Goal: Information Seeking & Learning: Learn about a topic

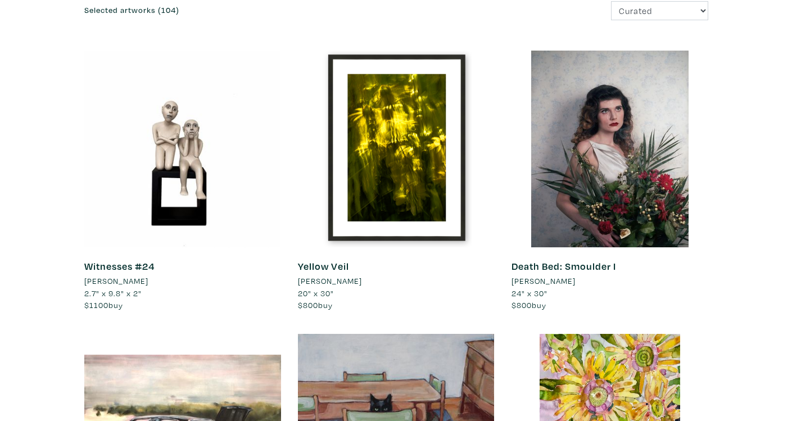
scroll to position [152, 0]
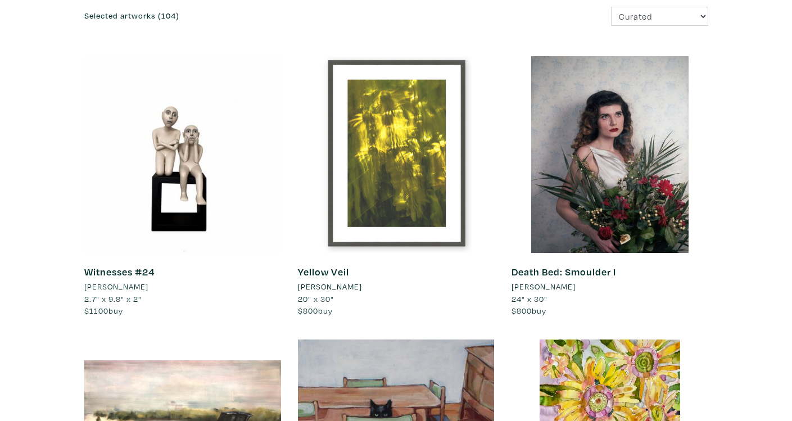
click at [383, 156] on div at bounding box center [396, 154] width 197 height 197
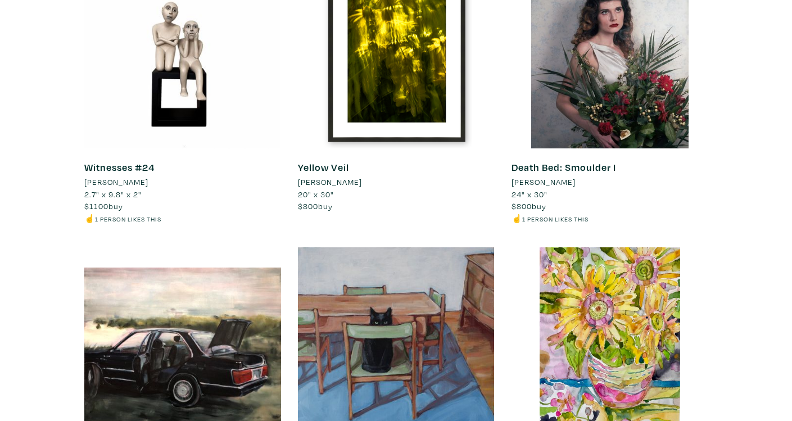
scroll to position [258, 0]
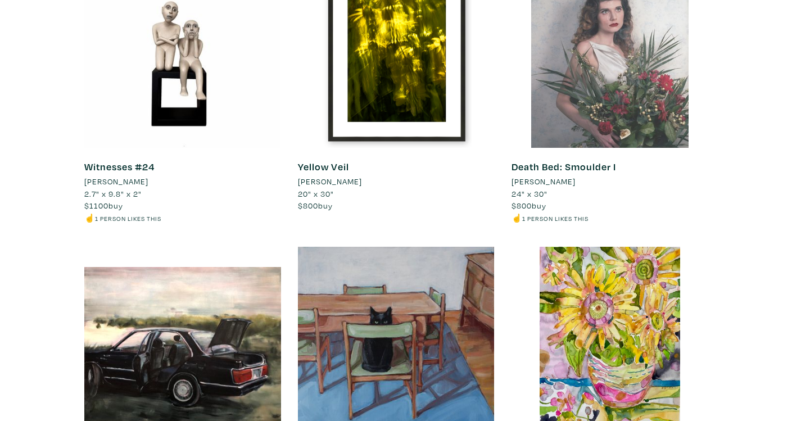
click at [608, 47] on div at bounding box center [610, 49] width 197 height 197
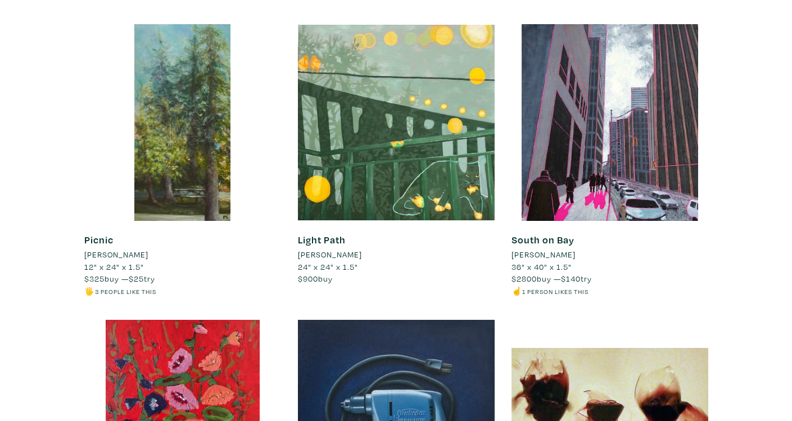
scroll to position [770, 0]
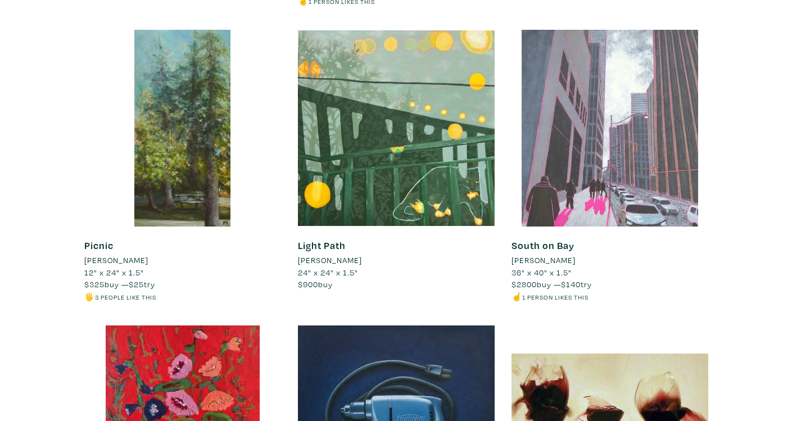
click at [566, 119] on div at bounding box center [610, 128] width 197 height 197
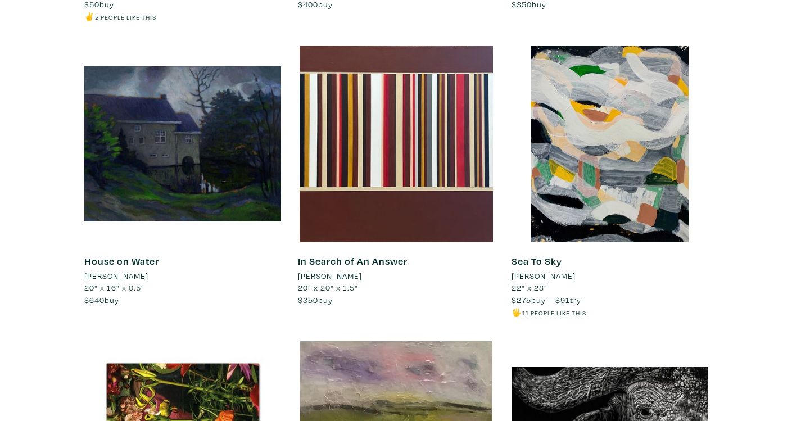
scroll to position [6251, 0]
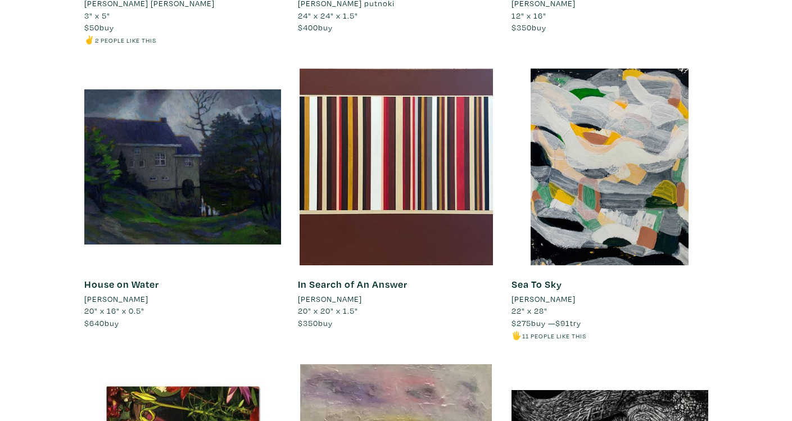
scroll to position [6375, 0]
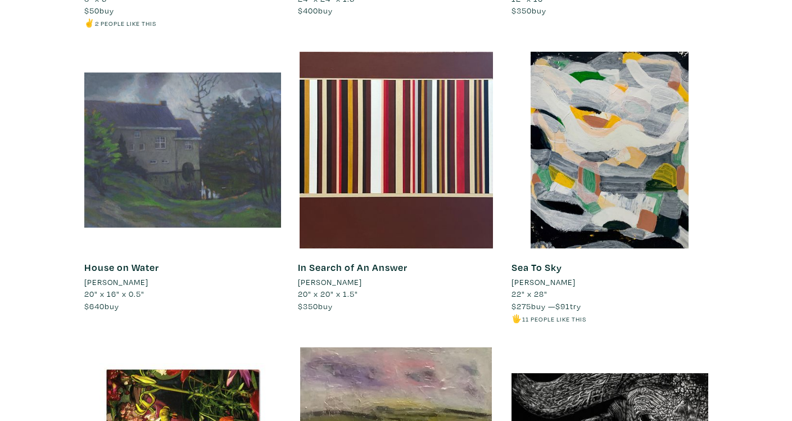
click at [277, 112] on div at bounding box center [182, 150] width 197 height 197
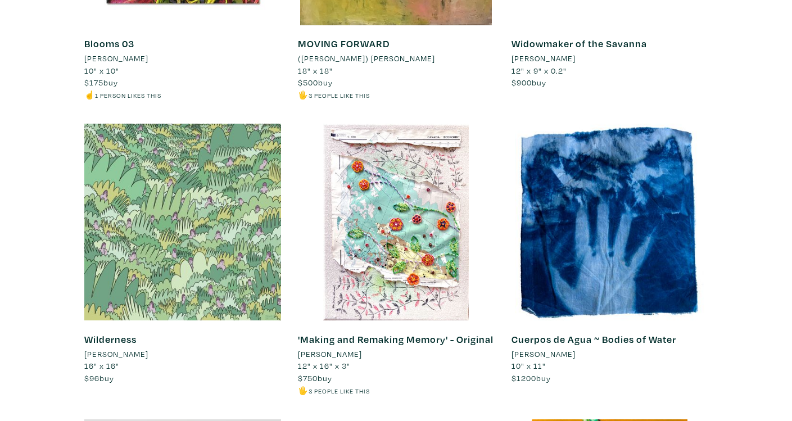
scroll to position [7208, 0]
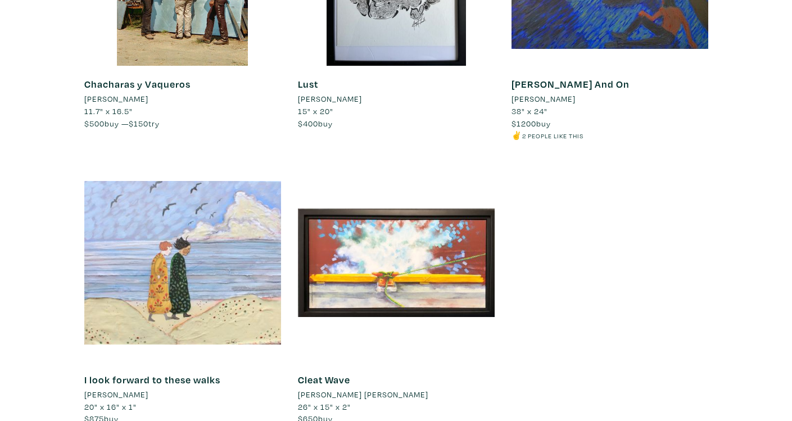
scroll to position [10410, 0]
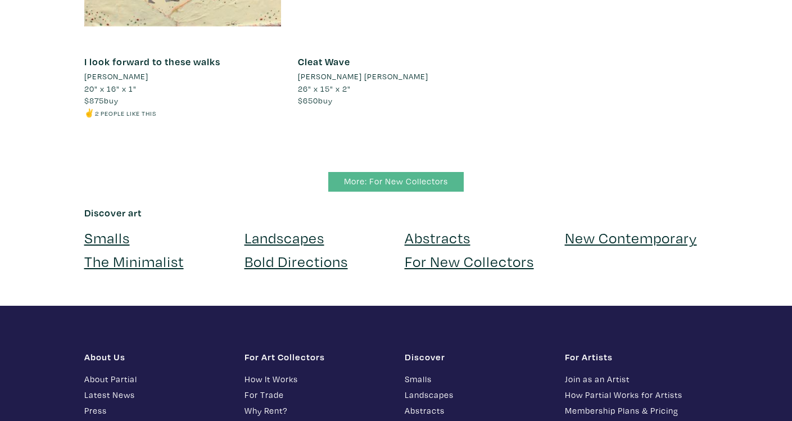
click at [408, 172] on link "More: For New Collectors" at bounding box center [396, 182] width 136 height 20
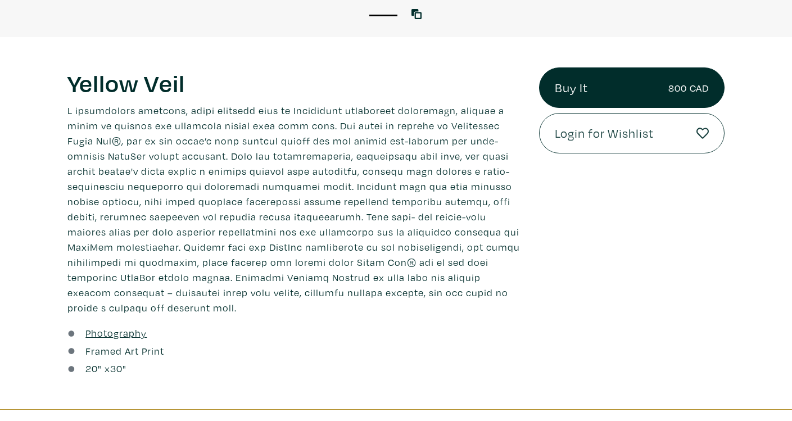
scroll to position [381, 0]
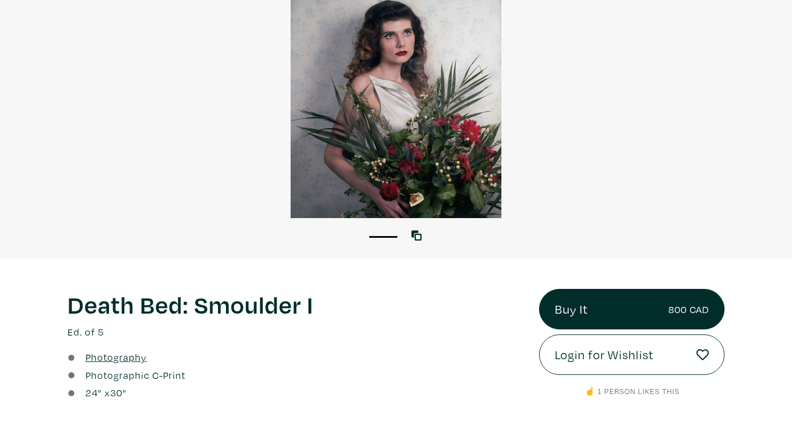
scroll to position [107, 0]
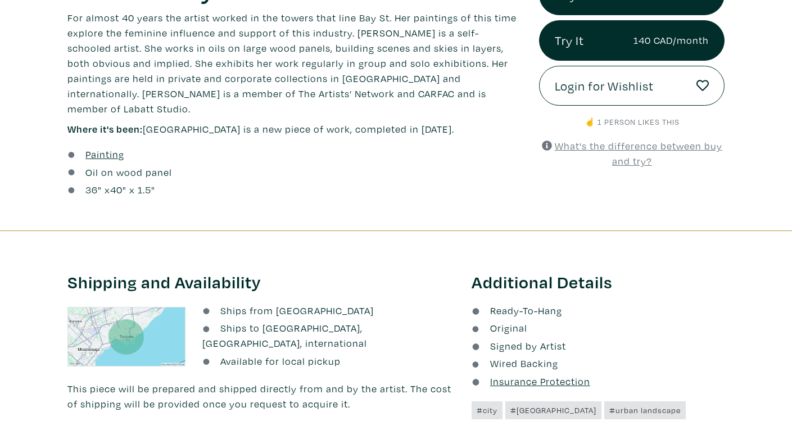
scroll to position [457, 0]
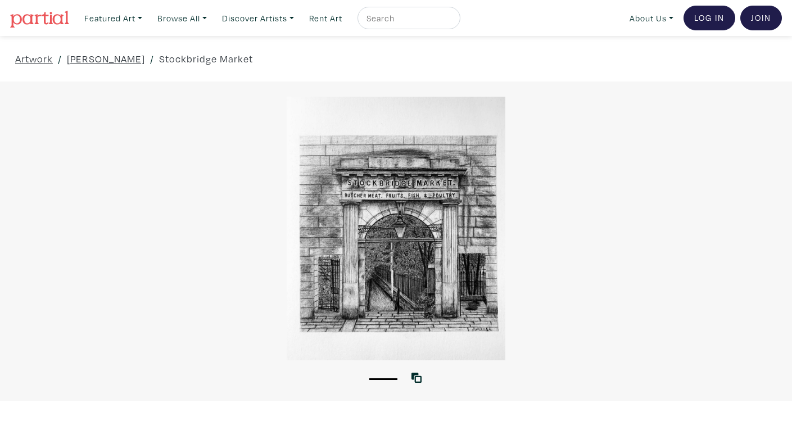
click at [425, 279] on div at bounding box center [396, 229] width 792 height 264
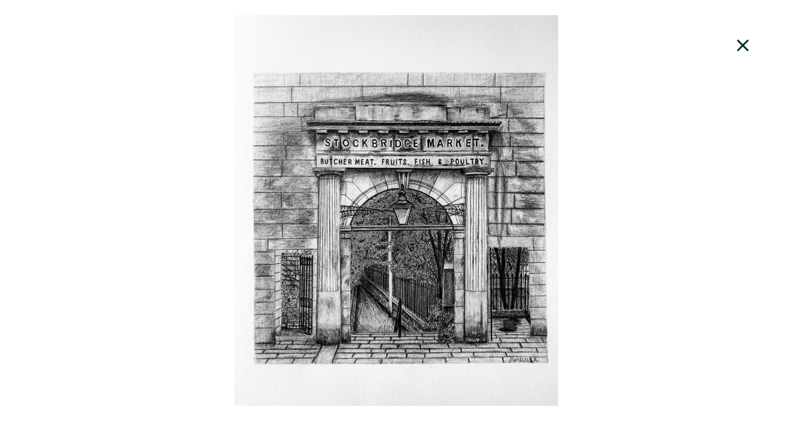
click at [625, 165] on div at bounding box center [396, 210] width 792 height 391
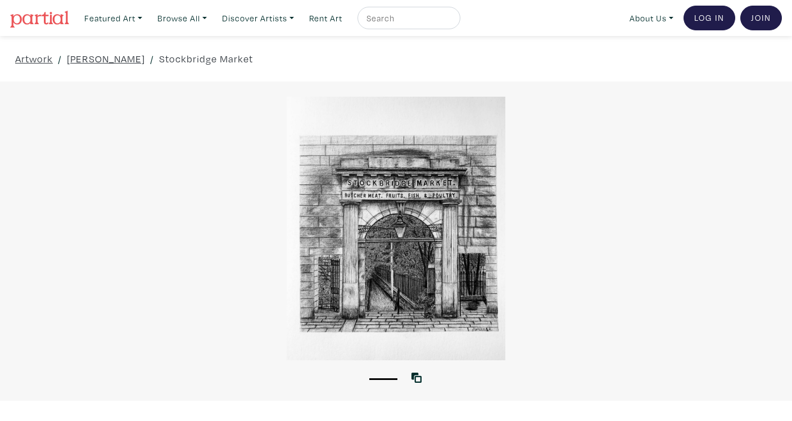
click at [408, 209] on div at bounding box center [396, 229] width 792 height 264
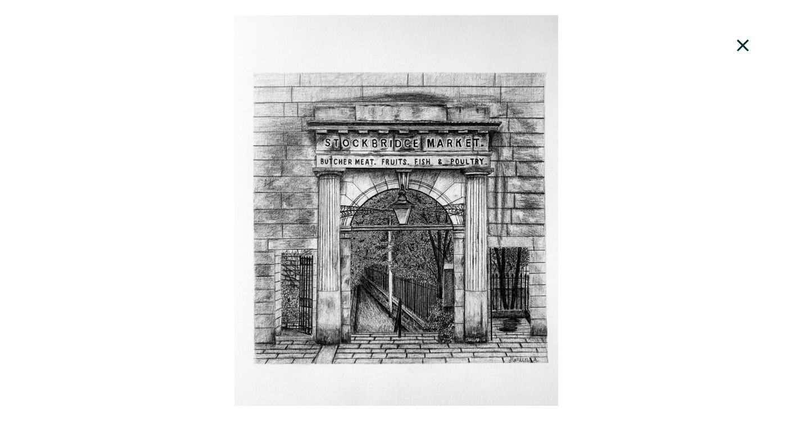
click at [678, 186] on div at bounding box center [396, 210] width 792 height 391
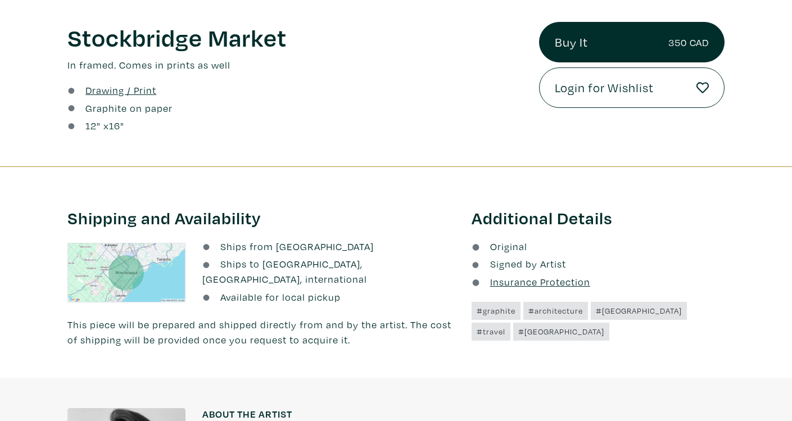
scroll to position [410, 0]
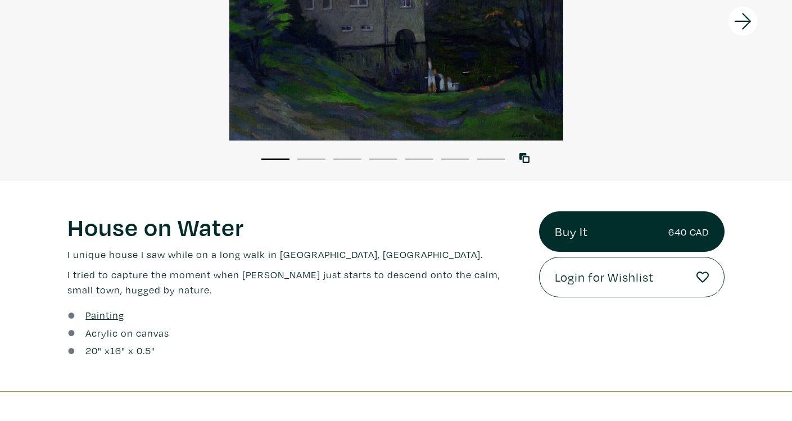
scroll to position [9, 0]
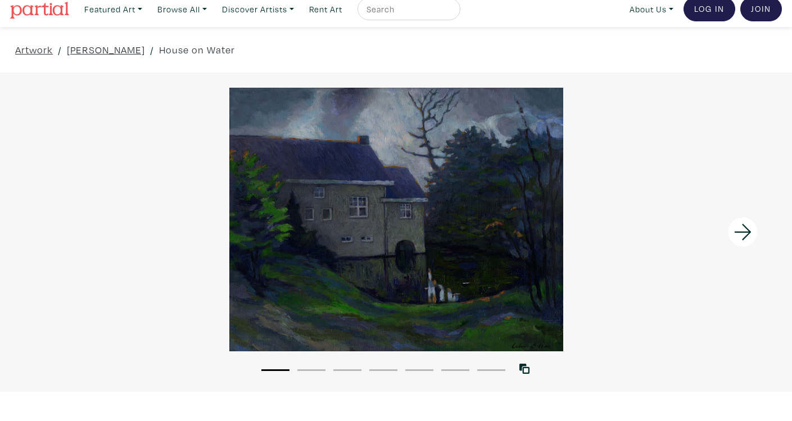
click at [738, 231] on icon at bounding box center [742, 232] width 17 height 16
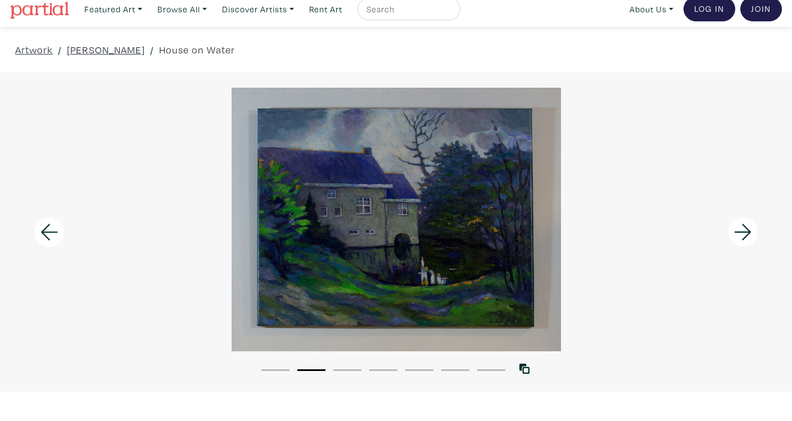
click at [738, 231] on icon at bounding box center [742, 232] width 17 height 16
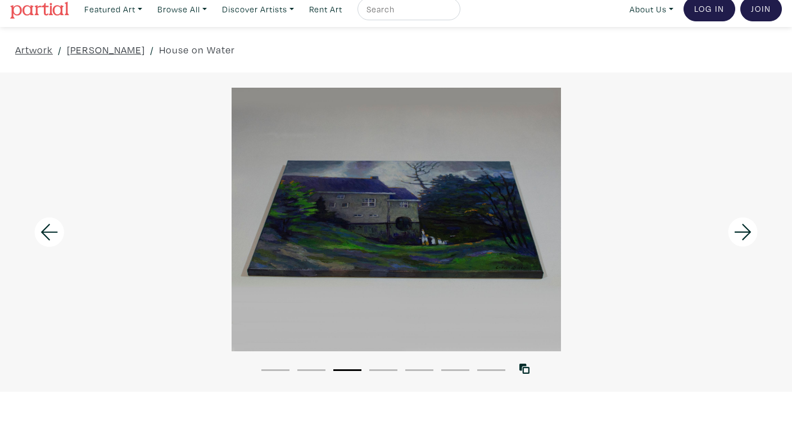
click at [738, 231] on icon at bounding box center [742, 232] width 17 height 16
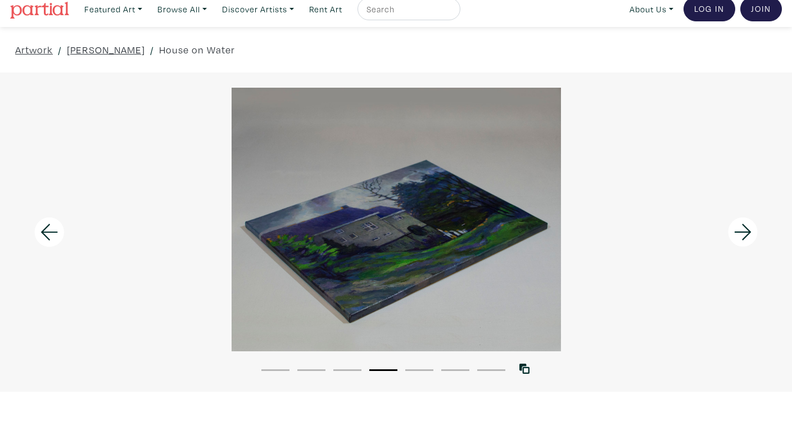
click at [738, 231] on icon at bounding box center [742, 232] width 17 height 16
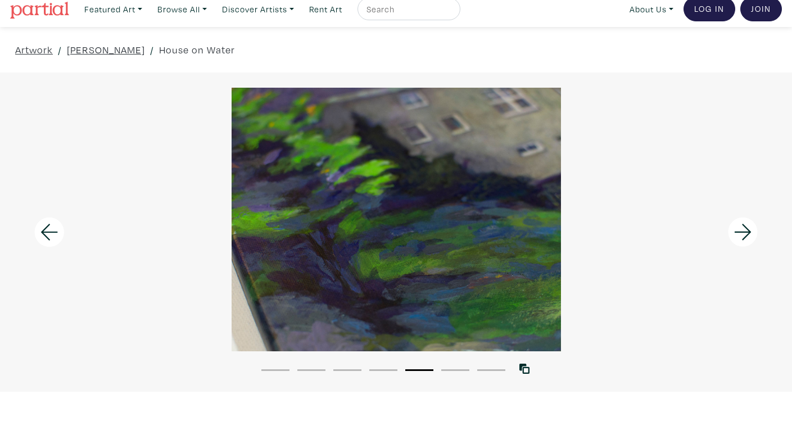
click at [738, 231] on icon at bounding box center [742, 232] width 17 height 16
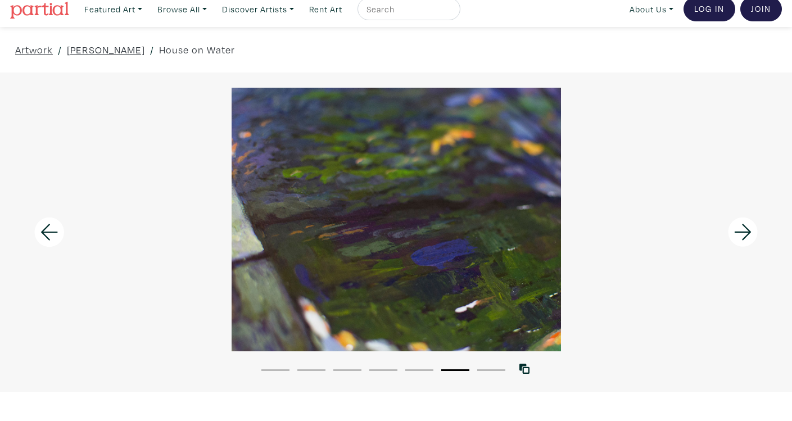
click at [738, 231] on icon at bounding box center [742, 232] width 17 height 16
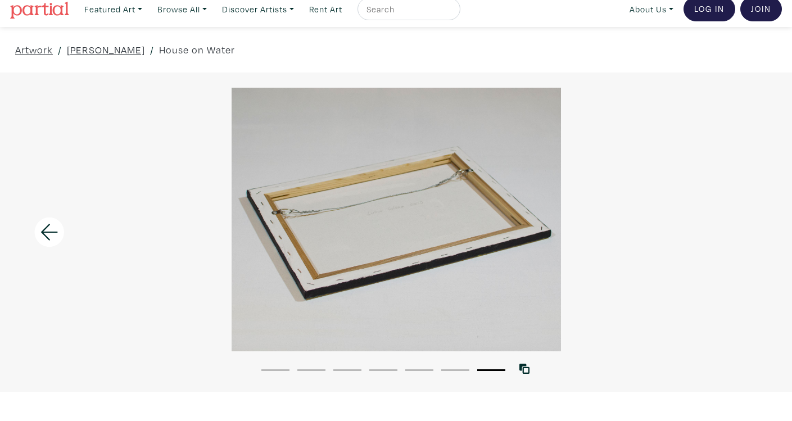
click at [738, 231] on div at bounding box center [396, 220] width 792 height 264
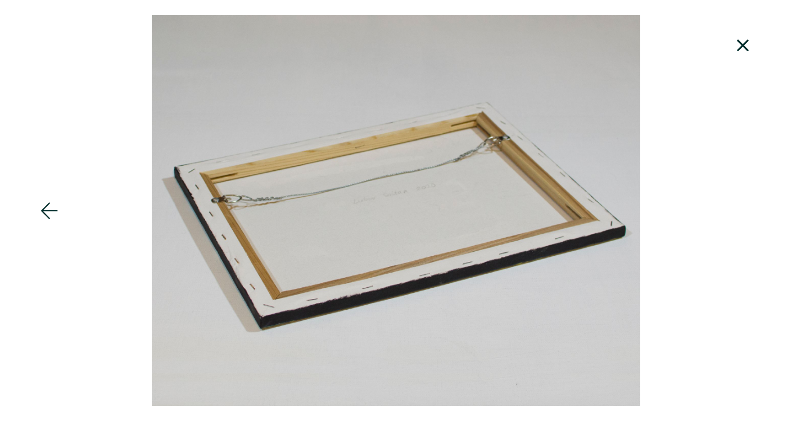
click at [739, 37] on icon at bounding box center [743, 45] width 38 height 30
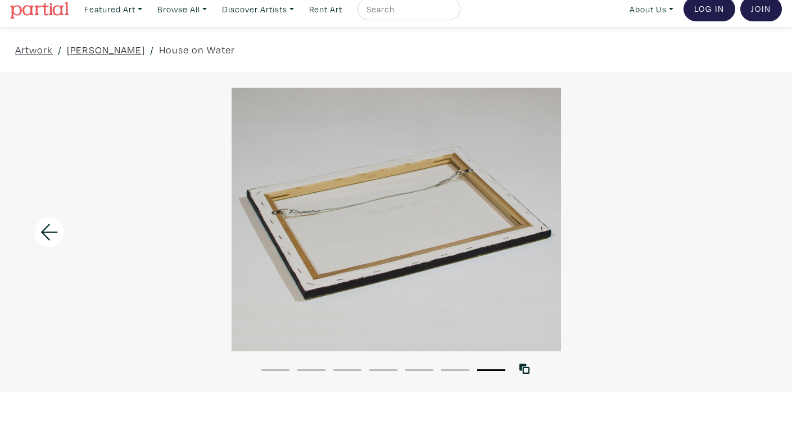
click at [48, 232] on icon at bounding box center [49, 232] width 17 height 16
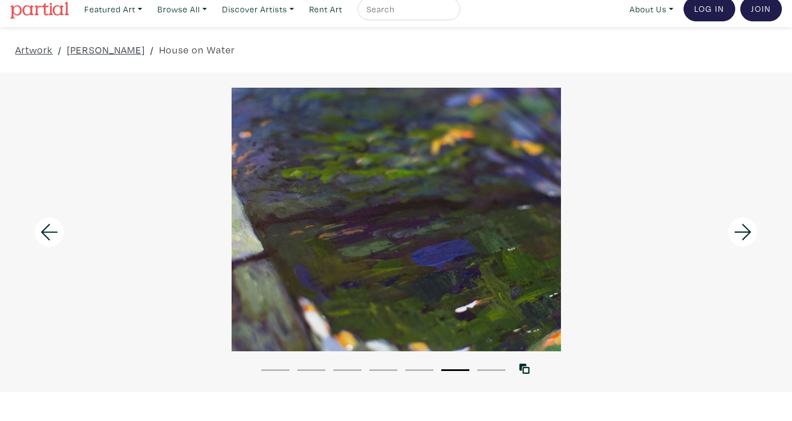
click at [48, 232] on icon at bounding box center [49, 232] width 17 height 16
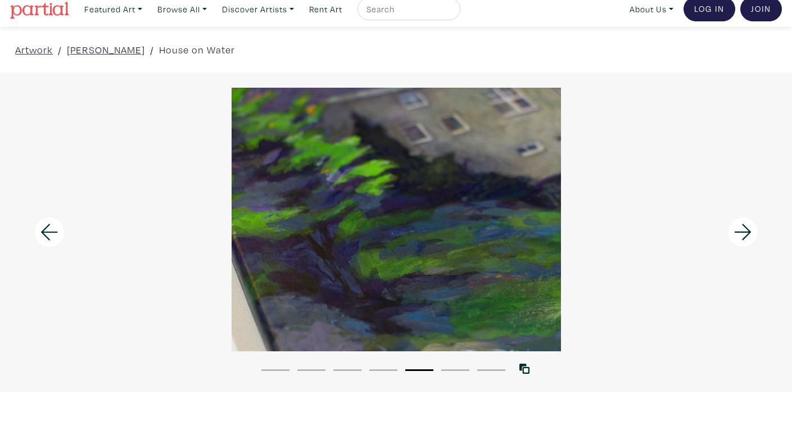
click at [48, 232] on icon at bounding box center [49, 232] width 17 height 16
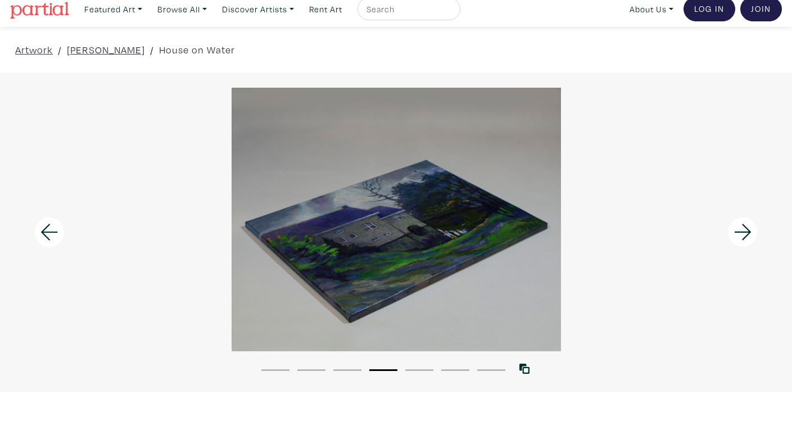
click at [48, 232] on icon at bounding box center [49, 232] width 17 height 16
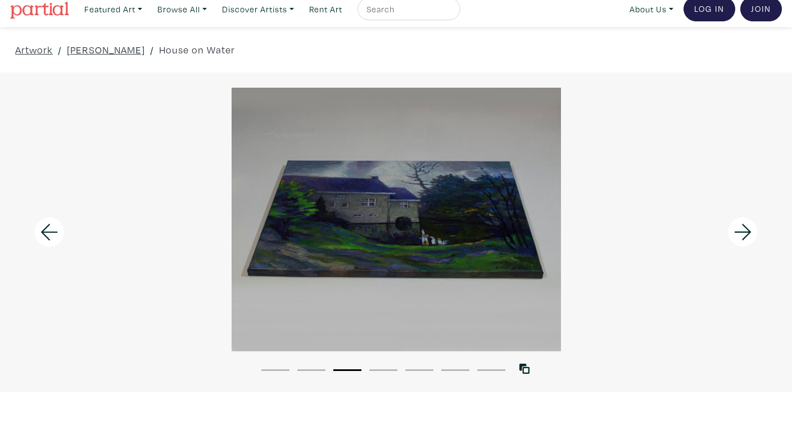
click at [48, 232] on icon at bounding box center [49, 232] width 17 height 16
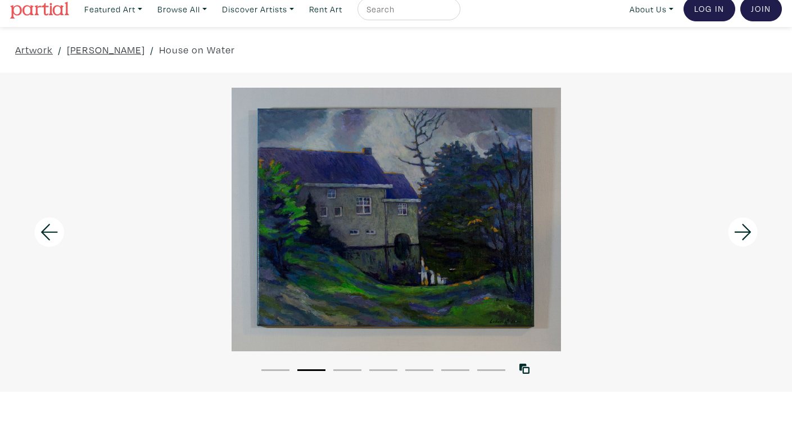
click at [48, 232] on icon at bounding box center [49, 232] width 17 height 16
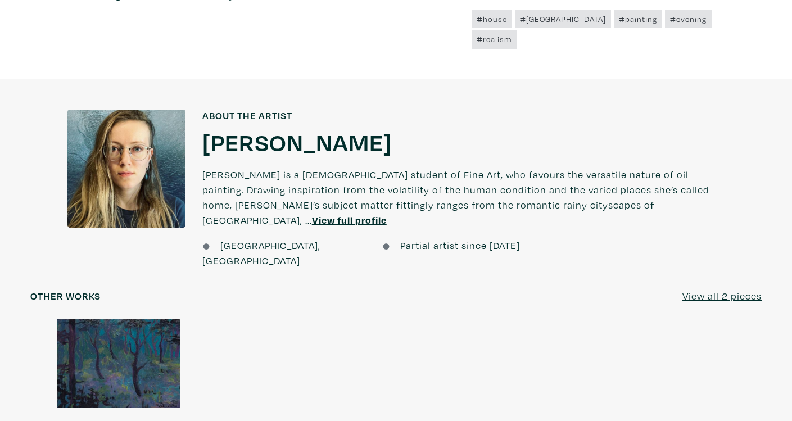
scroll to position [792, 0]
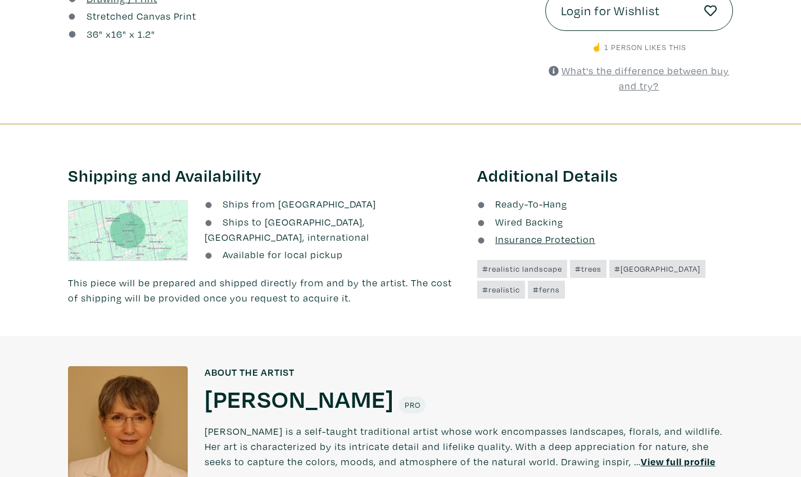
scroll to position [533, 0]
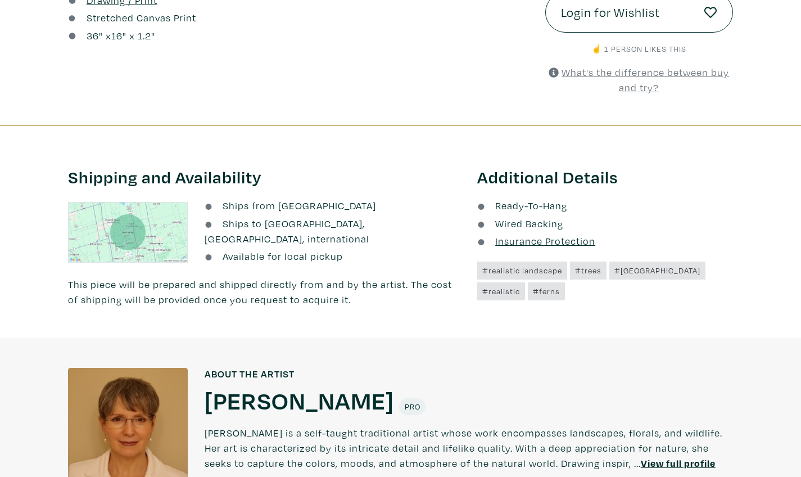
click at [256, 385] on h1 "[PERSON_NAME]" at bounding box center [300, 400] width 190 height 30
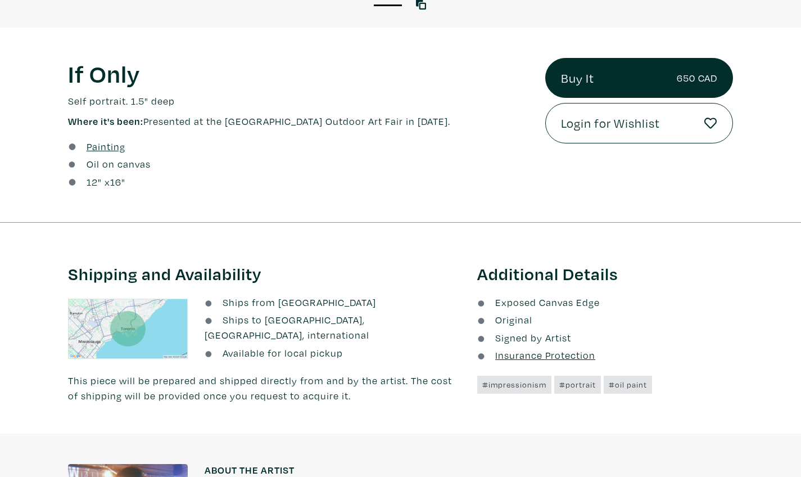
scroll to position [378, 0]
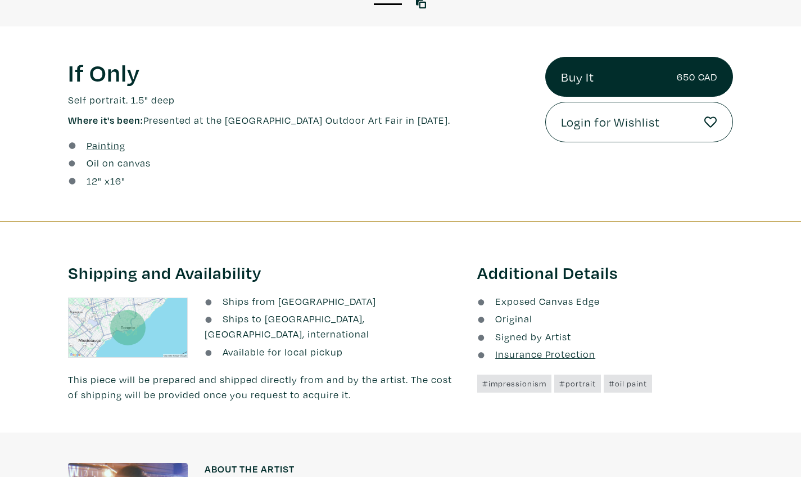
click at [367, 138] on div "Painting" at bounding box center [298, 145] width 461 height 15
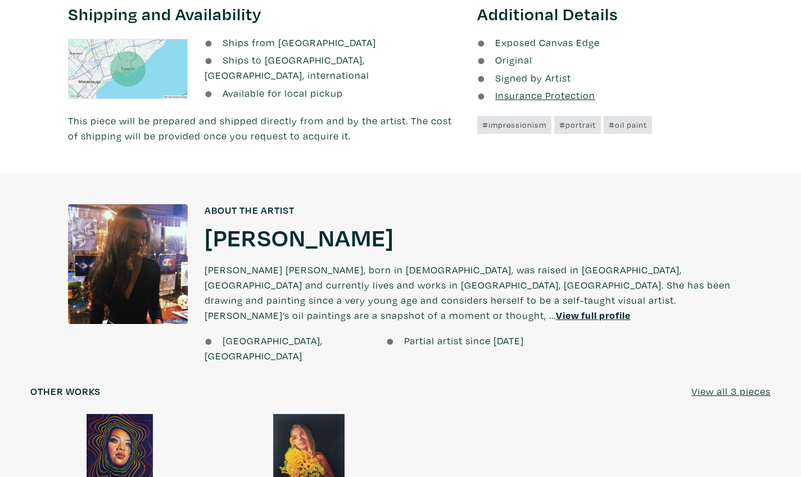
scroll to position [637, 0]
click at [341, 221] on h1 "Pamela Schaefer" at bounding box center [300, 236] width 190 height 30
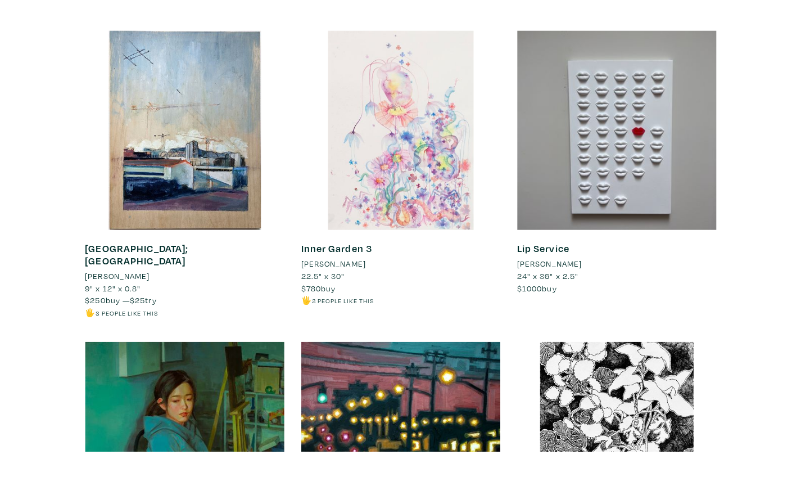
scroll to position [2250, 0]
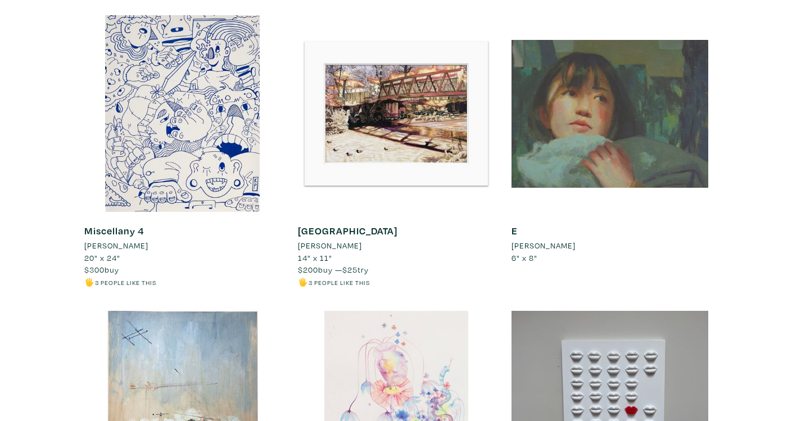
click at [615, 107] on div at bounding box center [610, 113] width 197 height 197
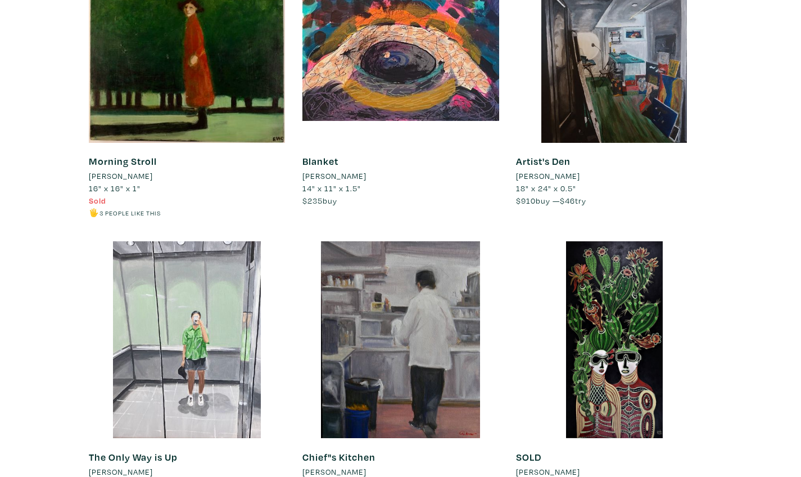
scroll to position [4551, 0]
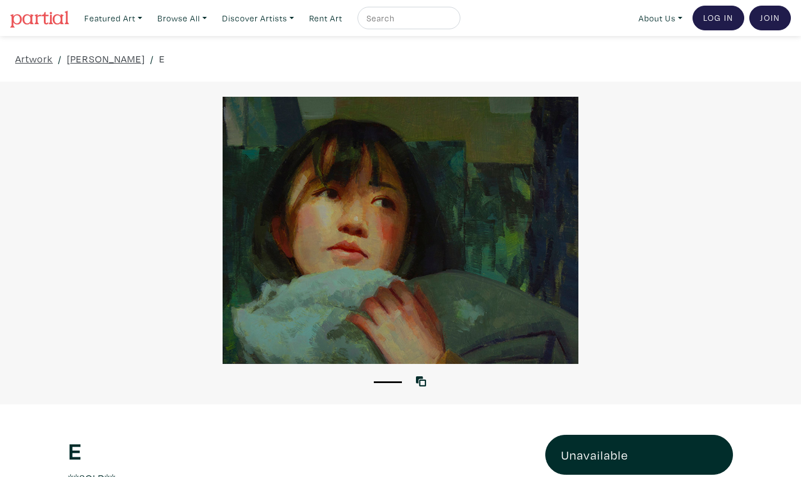
scroll to position [481, 0]
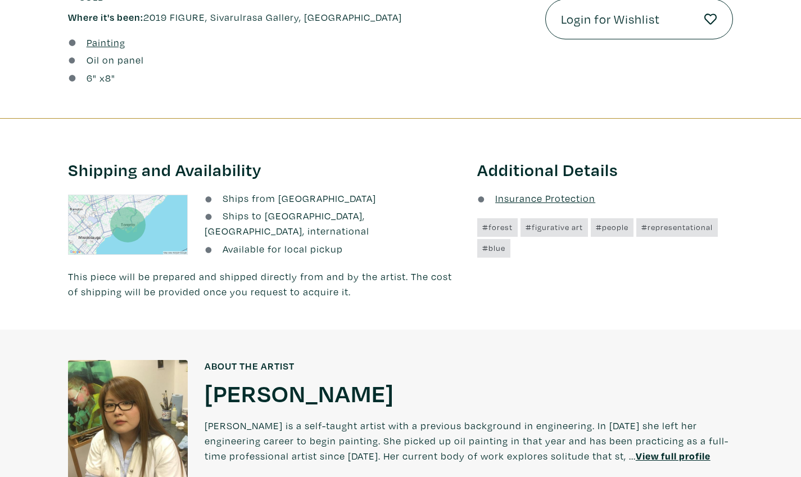
click at [178, 395] on div at bounding box center [128, 420] width 120 height 120
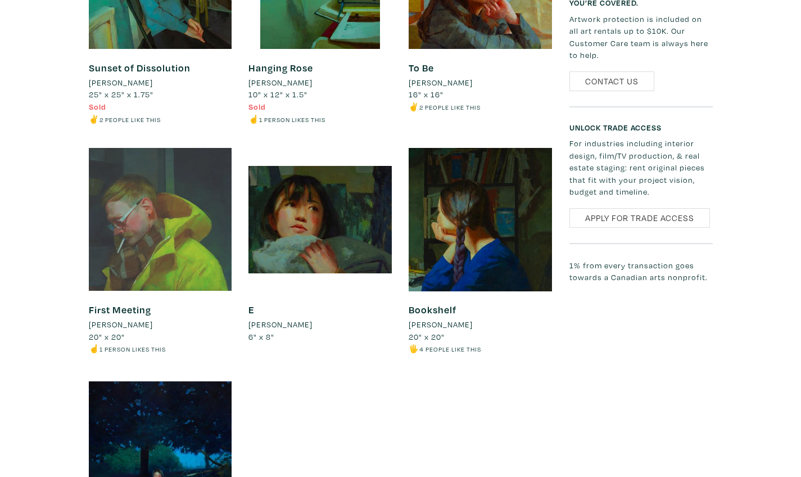
scroll to position [1049, 0]
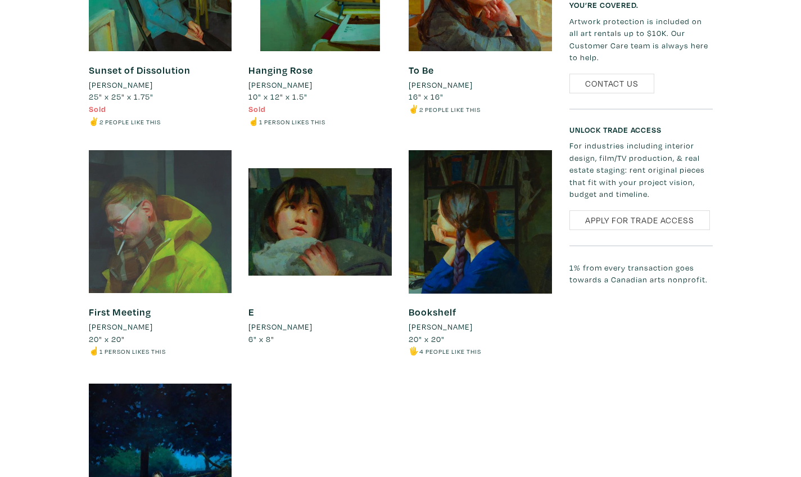
click at [111, 184] on div at bounding box center [160, 221] width 143 height 143
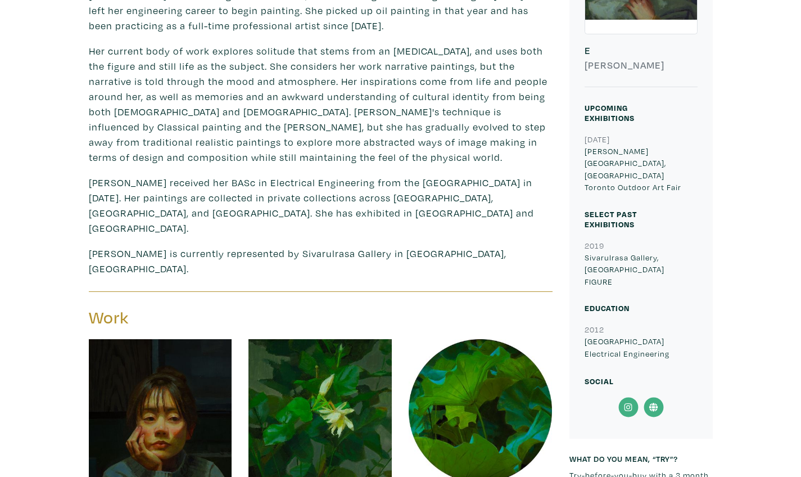
scroll to position [410, 0]
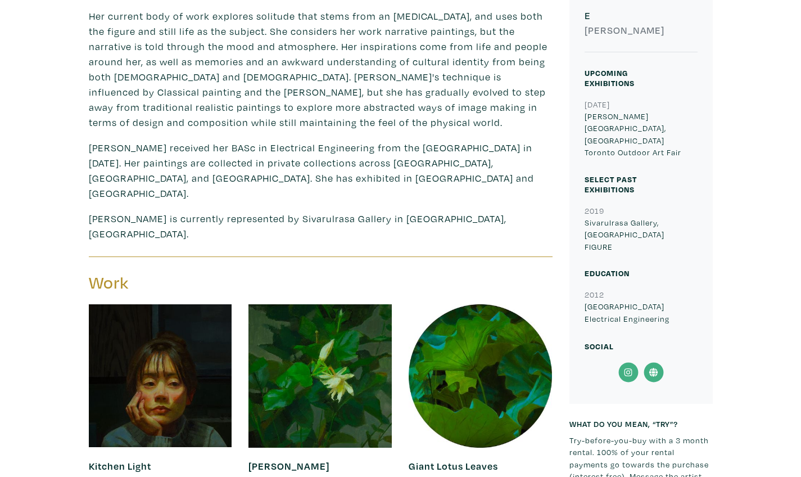
click at [634, 362] on icon at bounding box center [628, 372] width 25 height 20
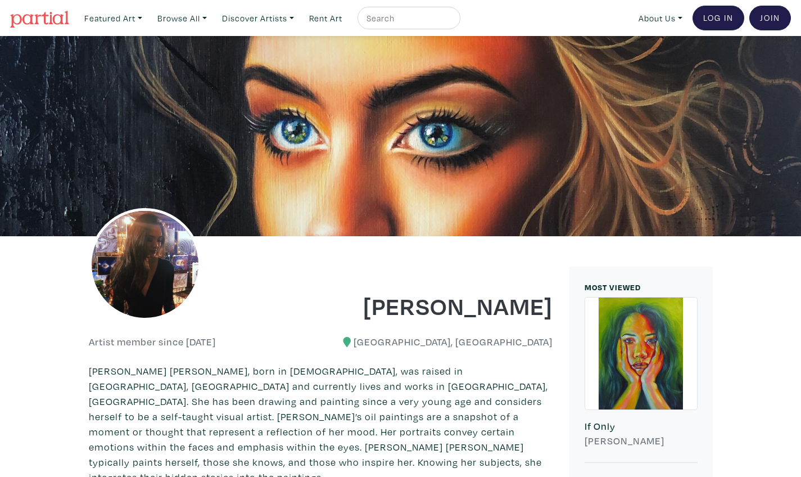
click at [178, 312] on div at bounding box center [145, 264] width 112 height 112
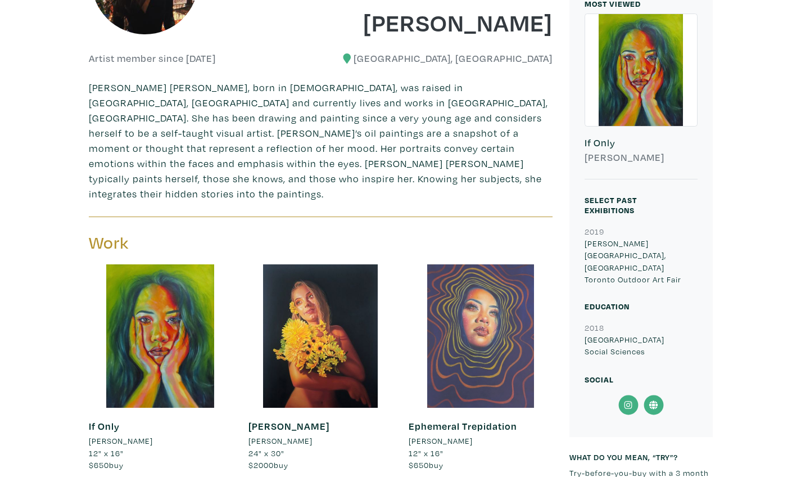
scroll to position [340, 0]
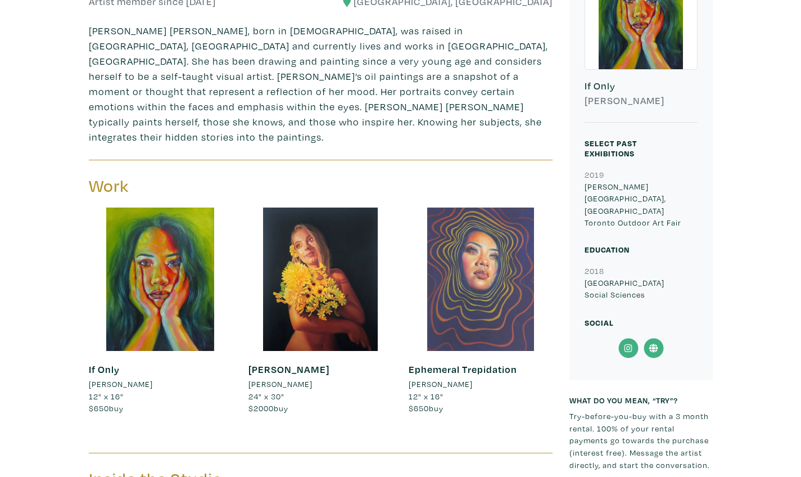
click at [509, 261] on div at bounding box center [480, 278] width 143 height 143
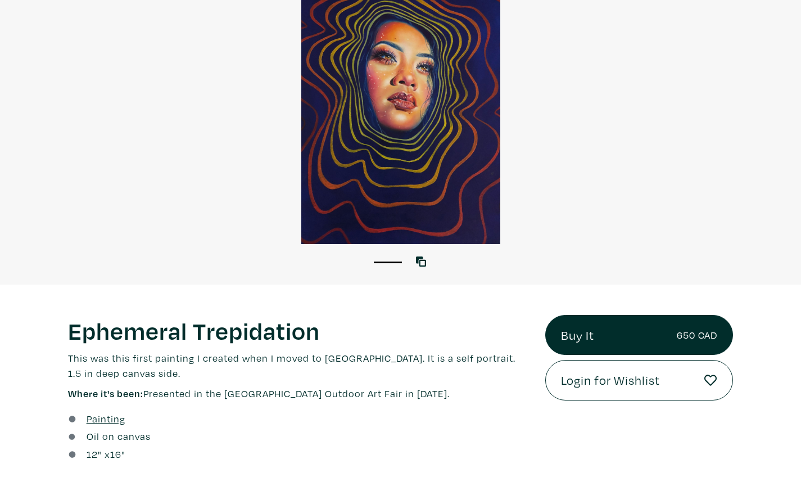
scroll to position [113, 0]
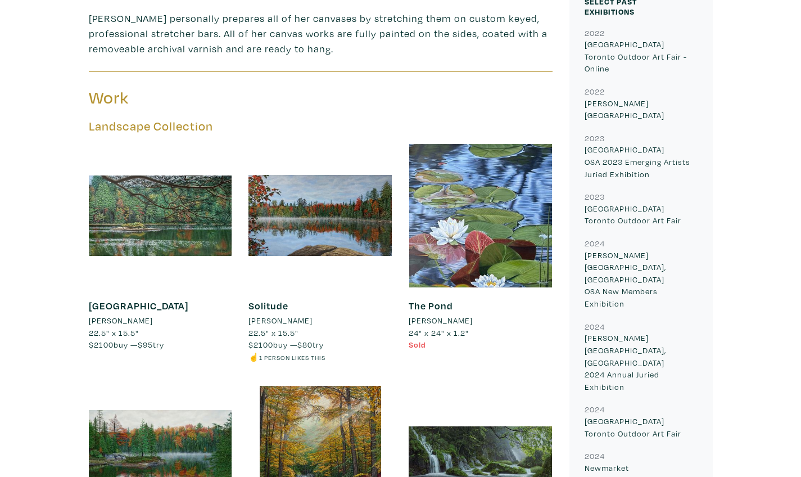
scroll to position [601, 0]
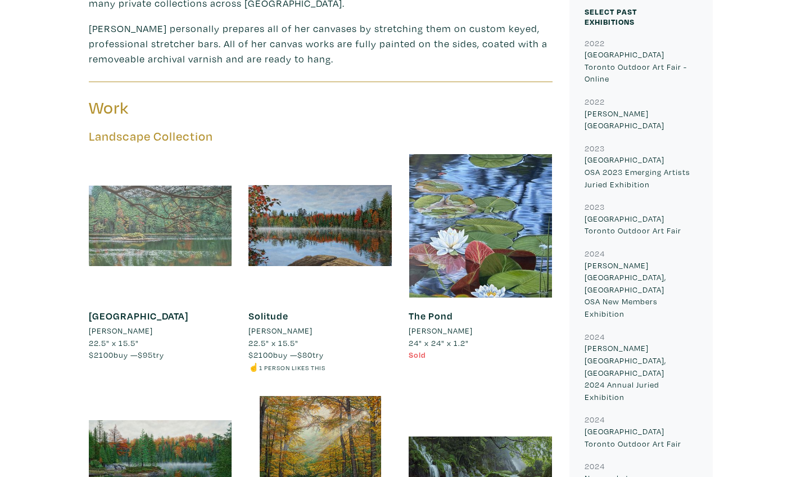
click at [166, 204] on div at bounding box center [160, 225] width 143 height 143
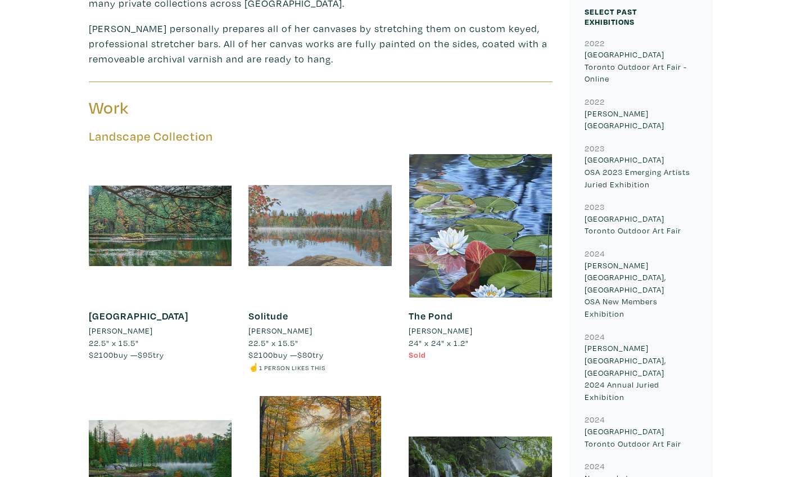
click at [381, 216] on div at bounding box center [320, 225] width 143 height 143
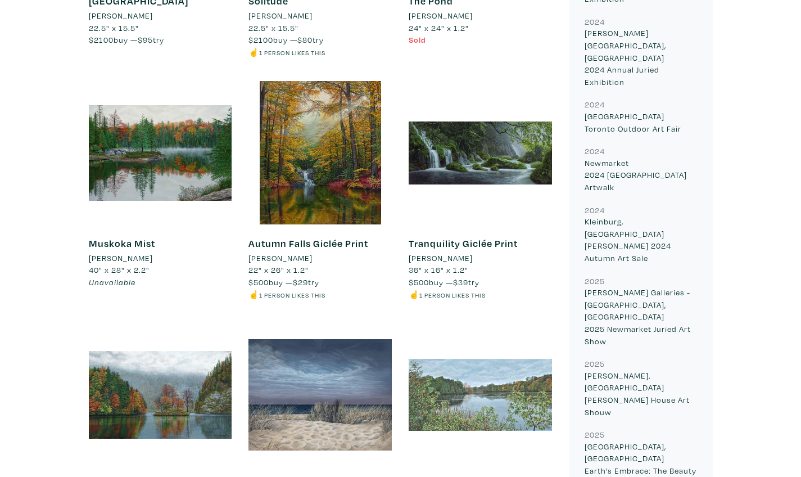
scroll to position [913, 0]
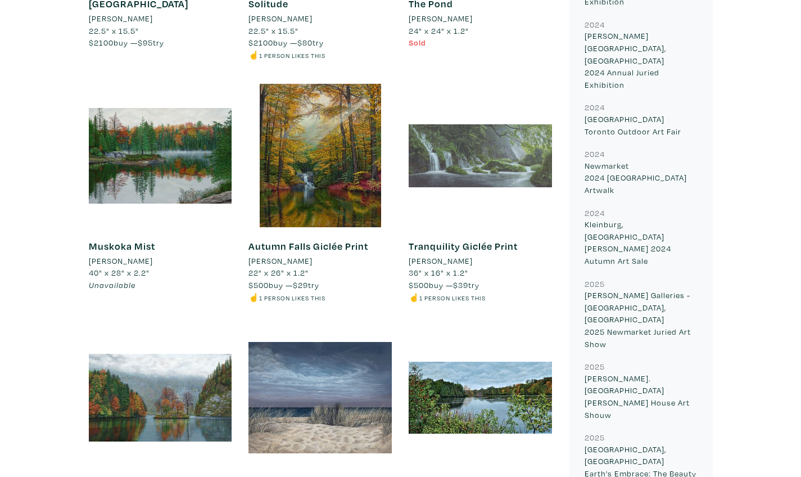
click at [447, 147] on div at bounding box center [480, 155] width 143 height 143
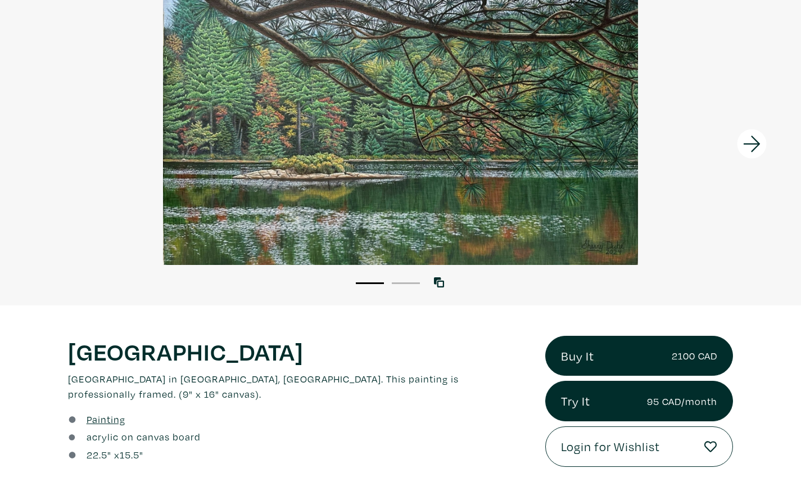
scroll to position [101, 0]
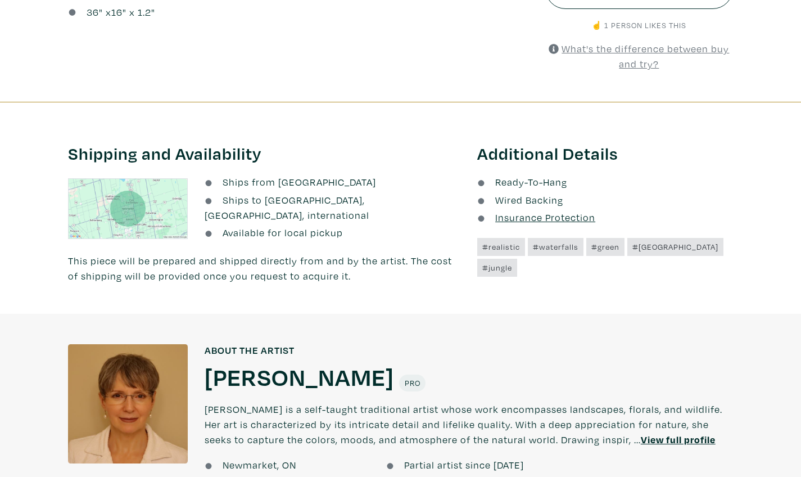
scroll to position [631, 0]
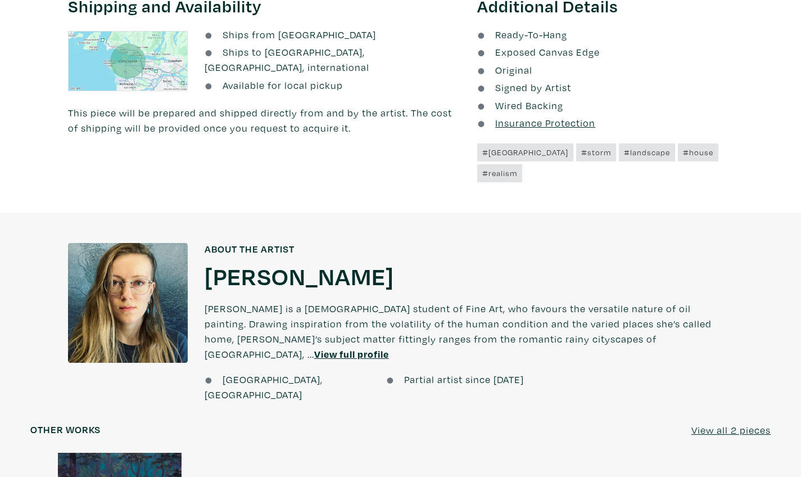
scroll to position [662, 0]
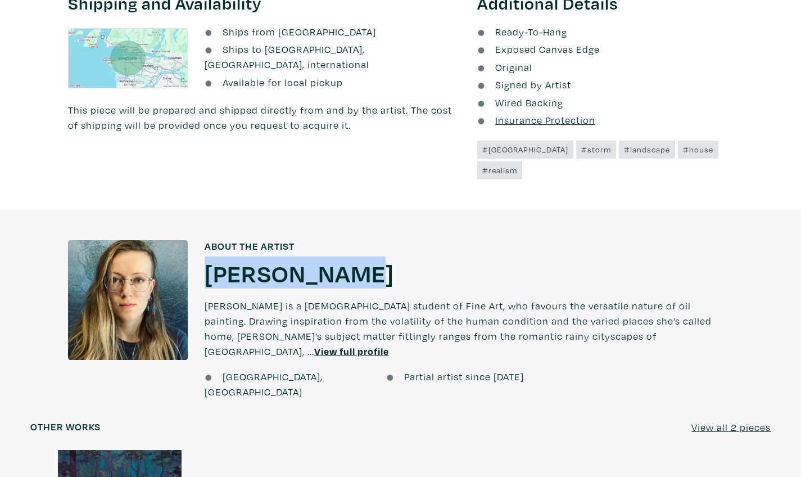
click at [326, 315] on p "Lubov is a Belarusian-born student of Fine Art, who favours the versatile natur…" at bounding box center [469, 328] width 529 height 81
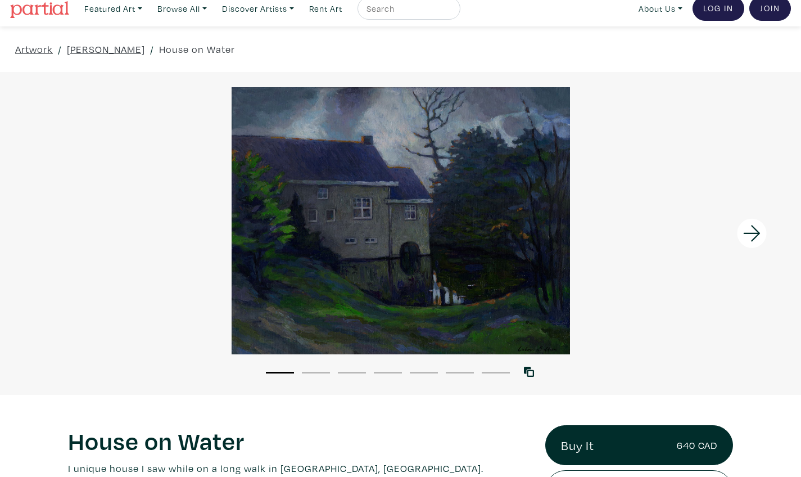
scroll to position [10, 0]
click at [743, 229] on icon at bounding box center [752, 233] width 38 height 30
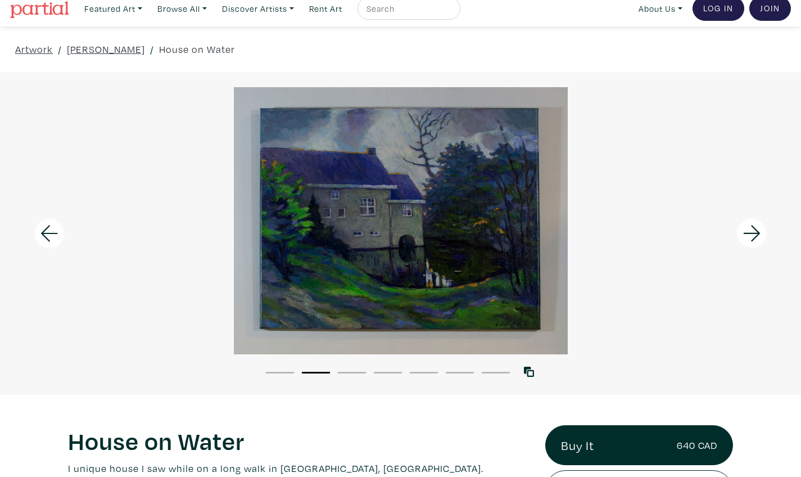
click at [743, 229] on icon at bounding box center [752, 233] width 38 height 30
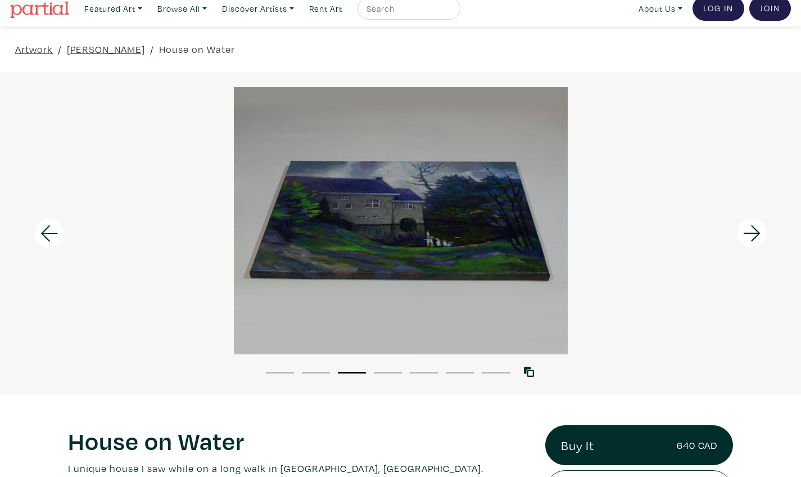
click at [743, 229] on icon at bounding box center [752, 233] width 38 height 30
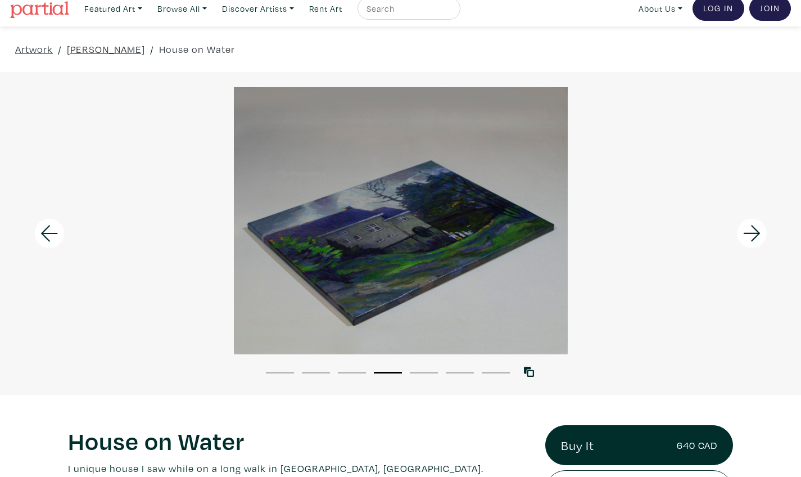
click at [743, 229] on icon at bounding box center [752, 233] width 38 height 30
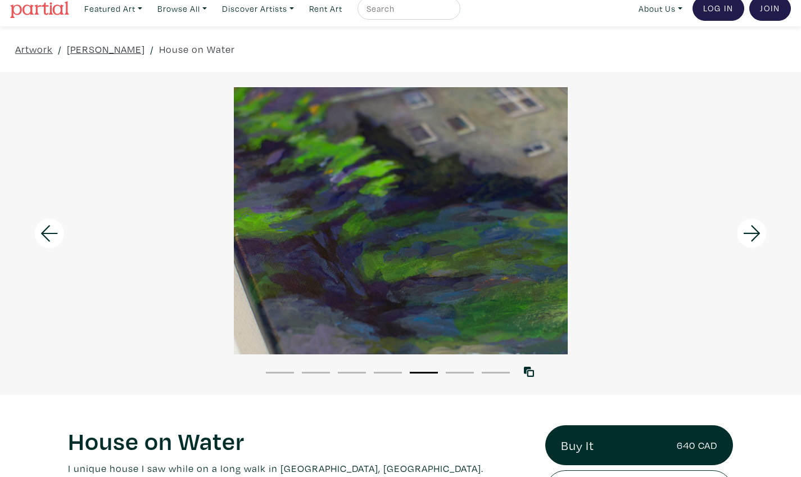
click at [743, 229] on icon at bounding box center [752, 233] width 38 height 30
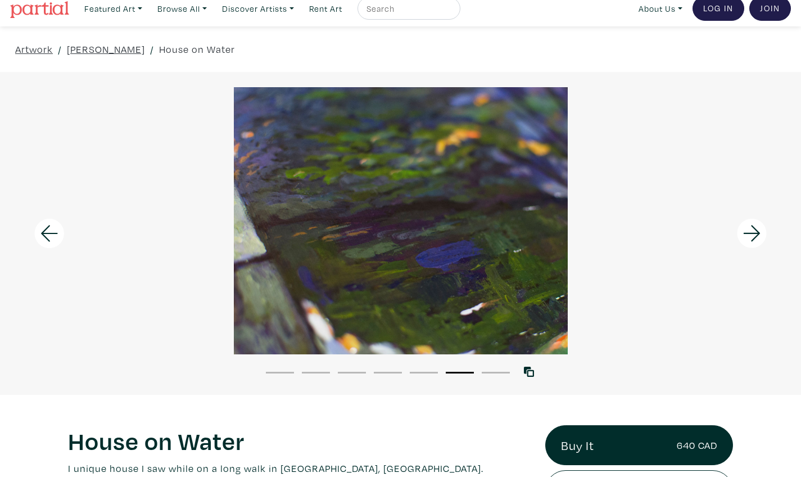
click at [743, 229] on icon at bounding box center [752, 233] width 38 height 30
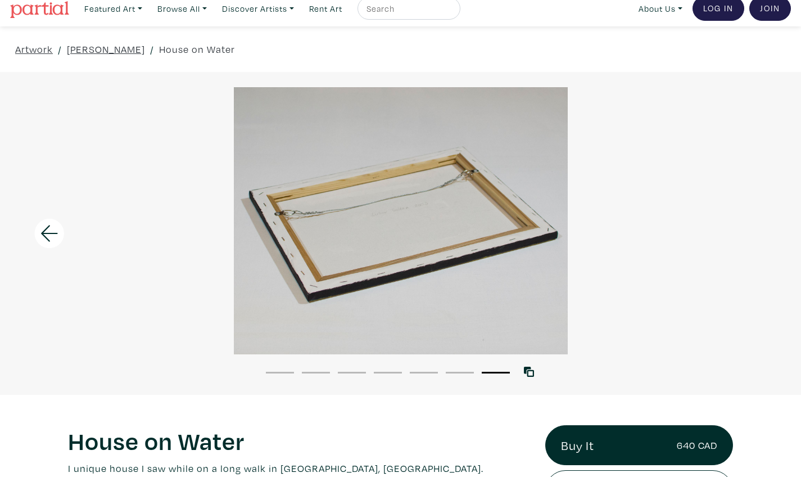
click at [743, 229] on div at bounding box center [400, 220] width 801 height 267
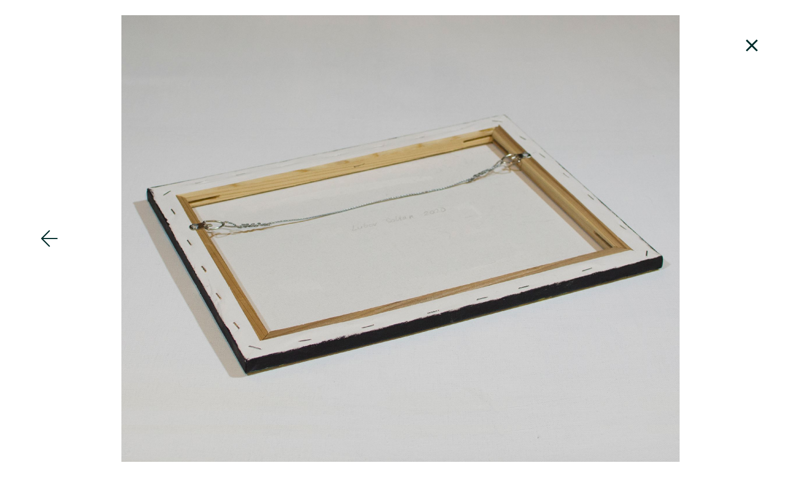
scroll to position [127, 0]
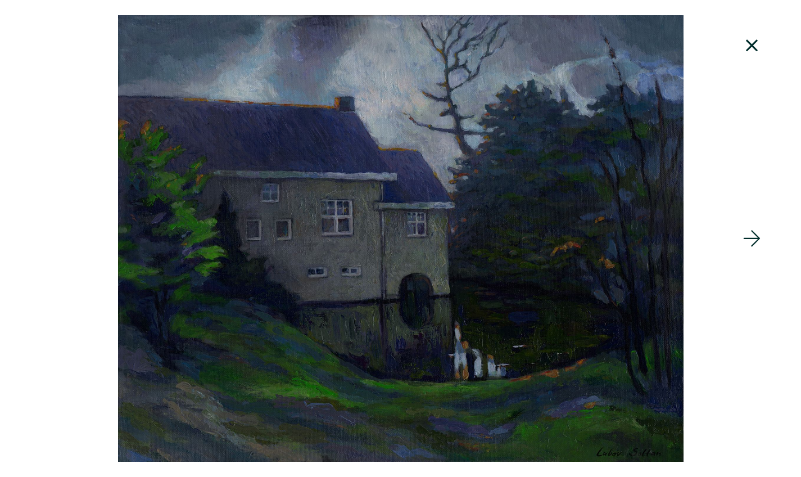
click at [759, 37] on icon at bounding box center [752, 45] width 38 height 30
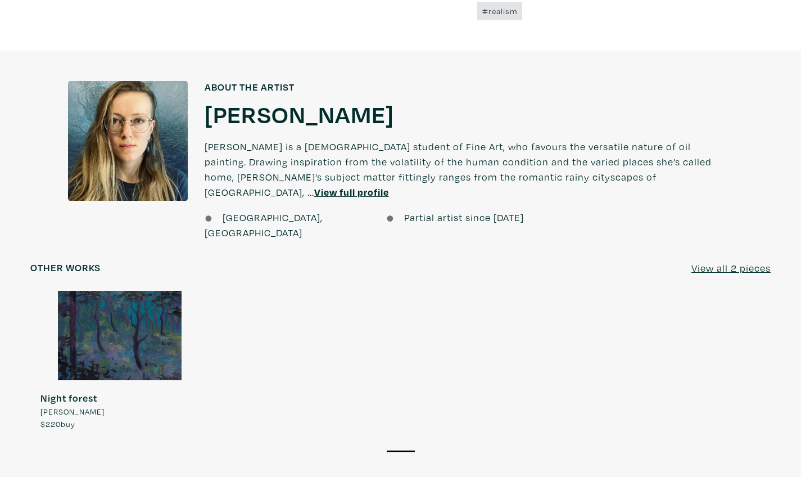
scroll to position [822, 0]
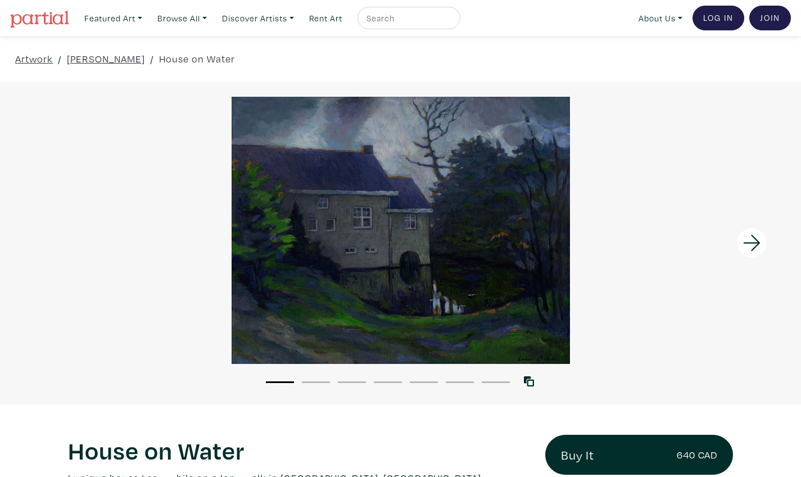
scroll to position [0, 0]
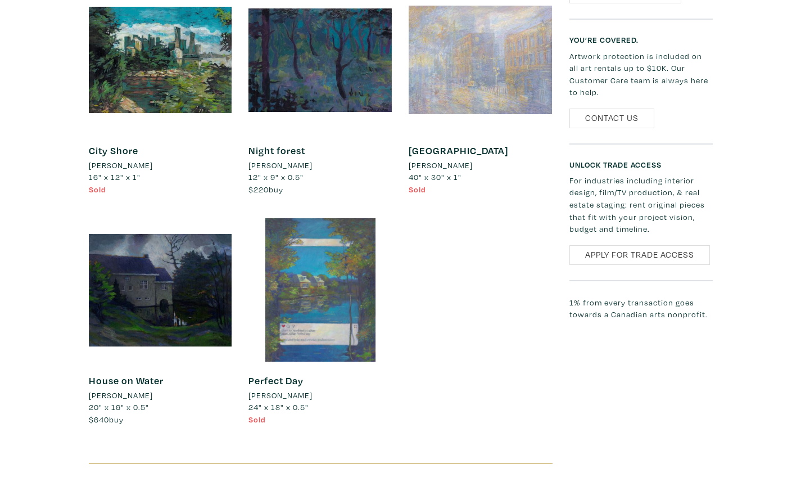
scroll to position [877, 0]
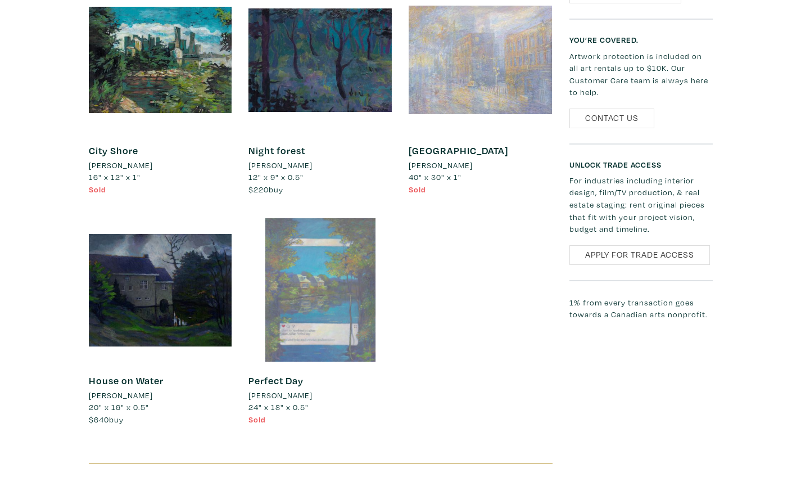
click at [332, 294] on div at bounding box center [320, 289] width 143 height 143
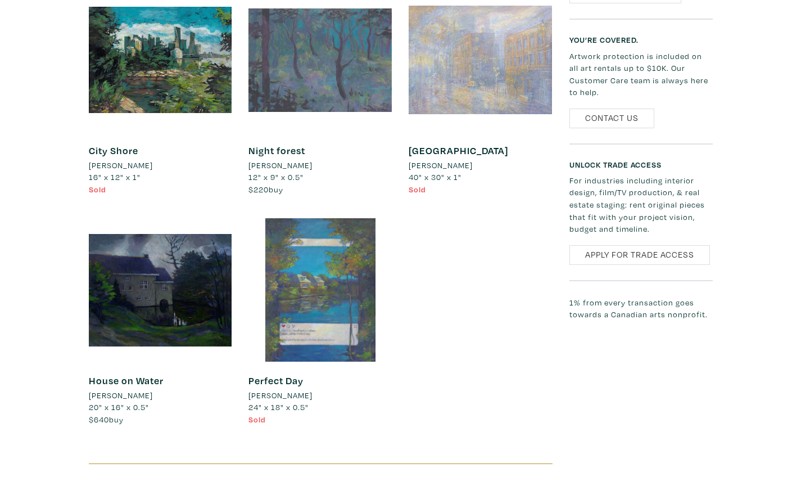
click at [281, 85] on div at bounding box center [320, 59] width 143 height 143
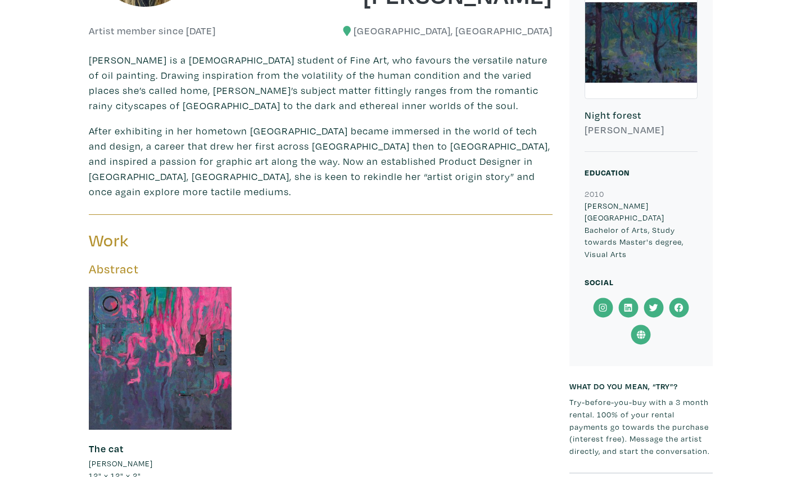
scroll to position [255, 0]
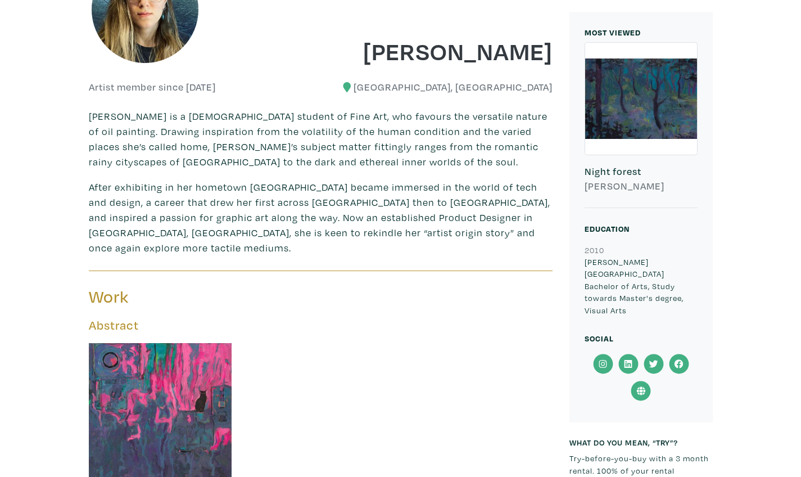
click at [598, 354] on icon at bounding box center [602, 364] width 25 height 20
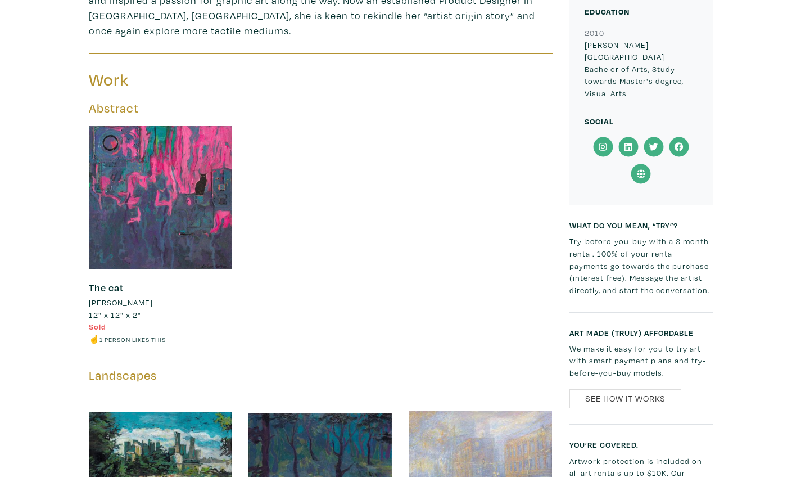
scroll to position [515, 0]
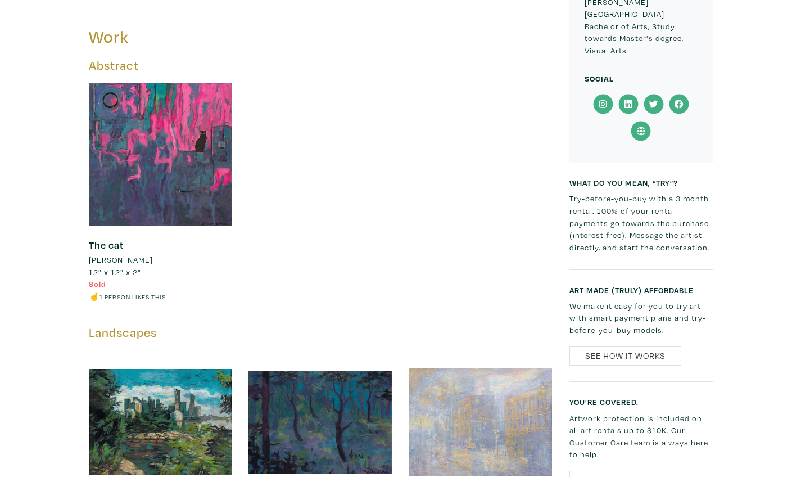
click at [649, 100] on icon at bounding box center [653, 104] width 25 height 20
click at [641, 127] on icon at bounding box center [641, 131] width 8 height 8
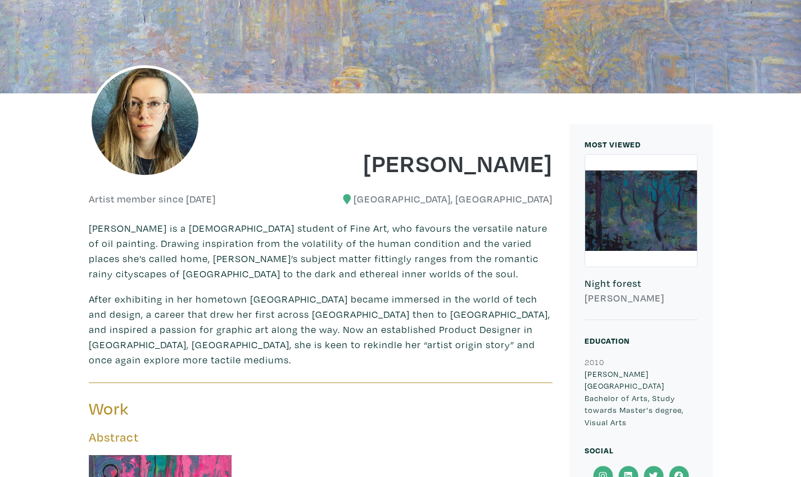
scroll to position [144, 0]
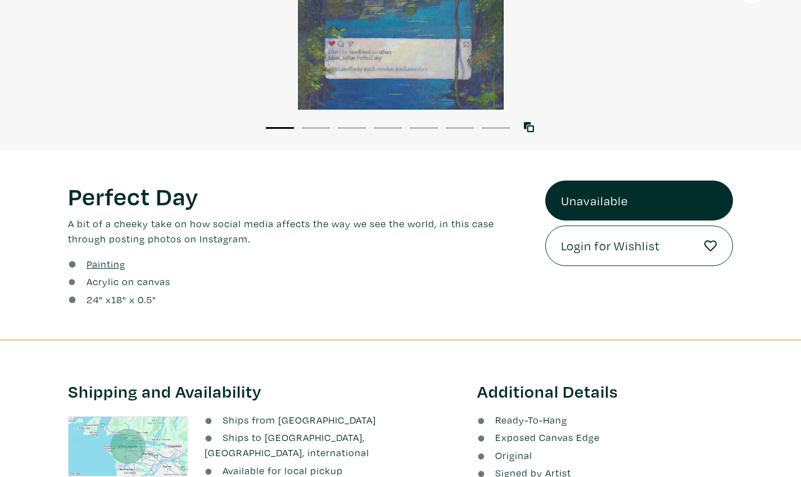
scroll to position [256, 0]
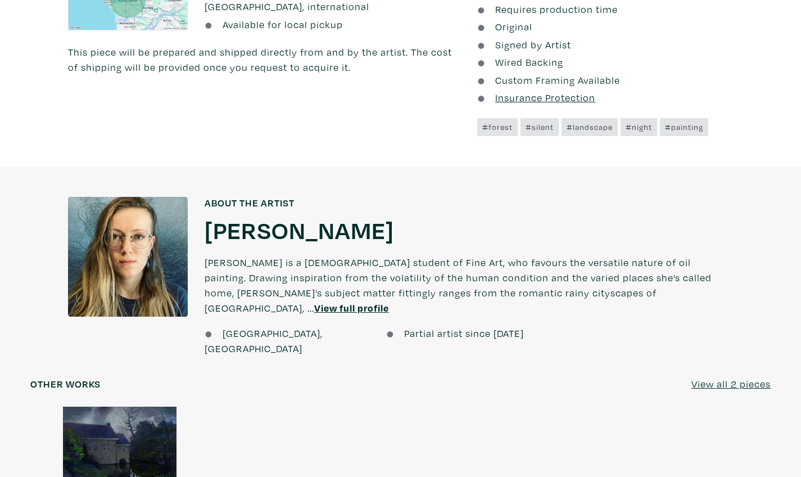
scroll to position [689, 0]
